Goal: Answer question/provide support: Share knowledge or assist other users

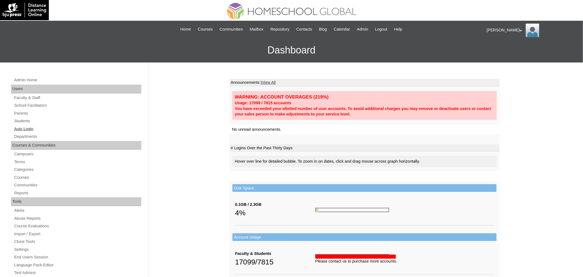
click at [24, 128] on link "Auto Login" at bounding box center [78, 129] width 128 height 7
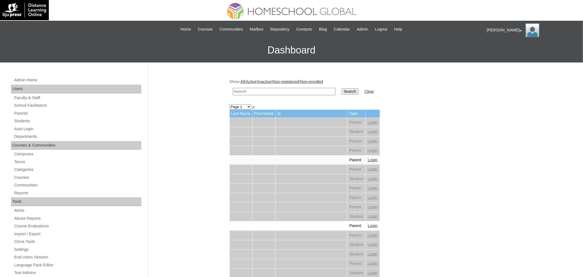
click at [293, 93] on input "text" at bounding box center [284, 91] width 103 height 7
paste input "[PERSON_NAME]"
type input "[PERSON_NAME]"
click at [343, 93] on input "Search" at bounding box center [350, 91] width 17 height 6
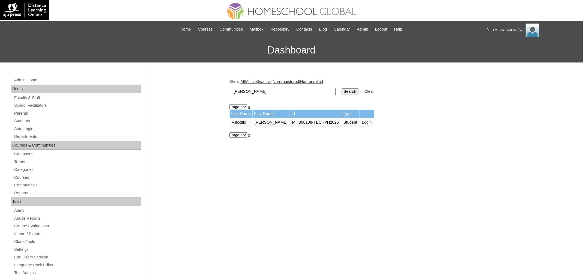
click at [372, 120] on link "Login" at bounding box center [367, 122] width 10 height 4
